Goal: Transaction & Acquisition: Purchase product/service

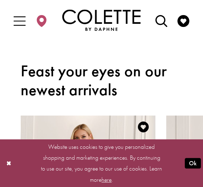
scroll to position [269, 0]
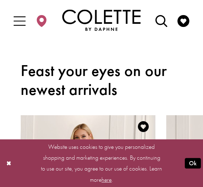
click at [26, 22] on span "Toggle Main Navigation Menu" at bounding box center [19, 20] width 17 height 19
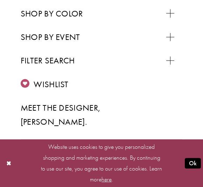
scroll to position [182, 0]
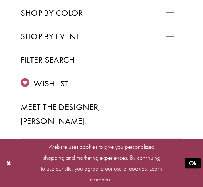
click at [0, 0] on div "Primary block" at bounding box center [0, 0] width 0 height 0
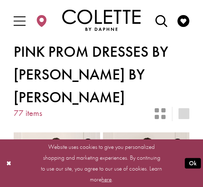
click at [195, 166] on button "Ok" at bounding box center [193, 163] width 16 height 10
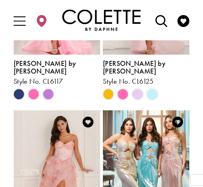
scroll to position [932, 0]
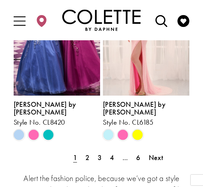
click at [87, 153] on span "2" at bounding box center [87, 157] width 4 height 9
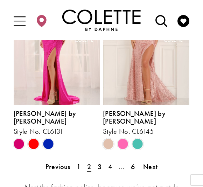
scroll to position [1232, 0]
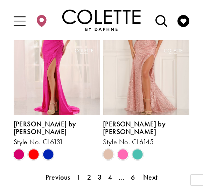
click at [102, 170] on link "3" at bounding box center [99, 177] width 10 height 14
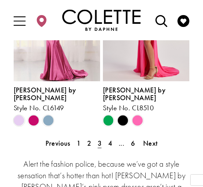
scroll to position [1260, 0]
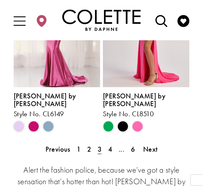
click at [108, 144] on span "4" at bounding box center [110, 148] width 4 height 9
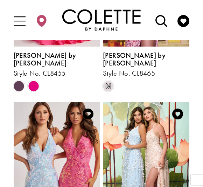
scroll to position [1119, 0]
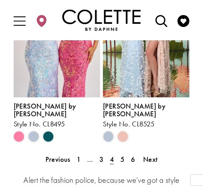
click at [122, 155] on span "5" at bounding box center [122, 159] width 4 height 9
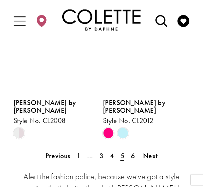
scroll to position [1250, 0]
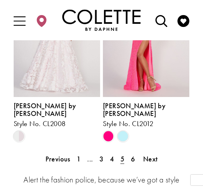
click at [133, 154] on span "6" at bounding box center [133, 158] width 4 height 9
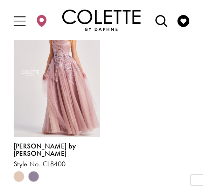
scroll to position [665, 0]
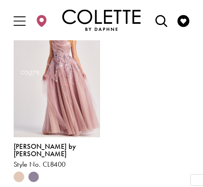
click at [25, 20] on icon "Toggle Main Navigation Menu" at bounding box center [20, 21] width 12 height 12
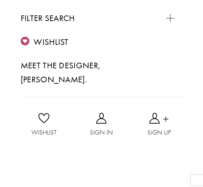
scroll to position [319, 0]
